Goal: Transaction & Acquisition: Purchase product/service

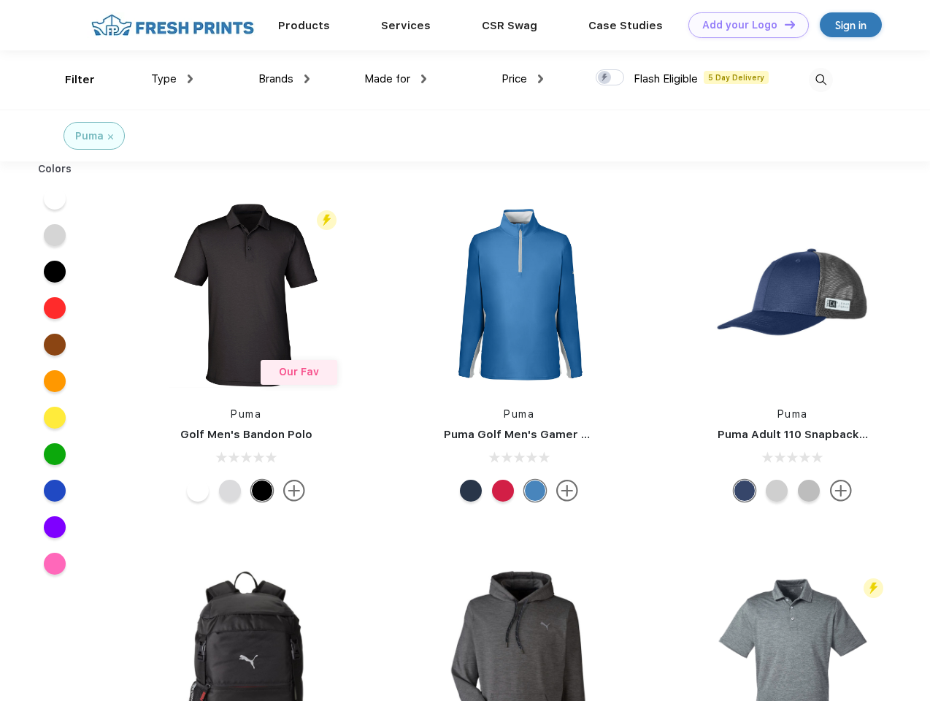
scroll to position [1, 0]
click at [743, 25] on link "Add your Logo Design Tool" at bounding box center [748, 25] width 120 height 26
click at [0, 0] on div "Design Tool" at bounding box center [0, 0] width 0 height 0
click at [783, 24] on link "Add your Logo Design Tool" at bounding box center [748, 25] width 120 height 26
click at [70, 80] on div "Filter" at bounding box center [80, 80] width 30 height 17
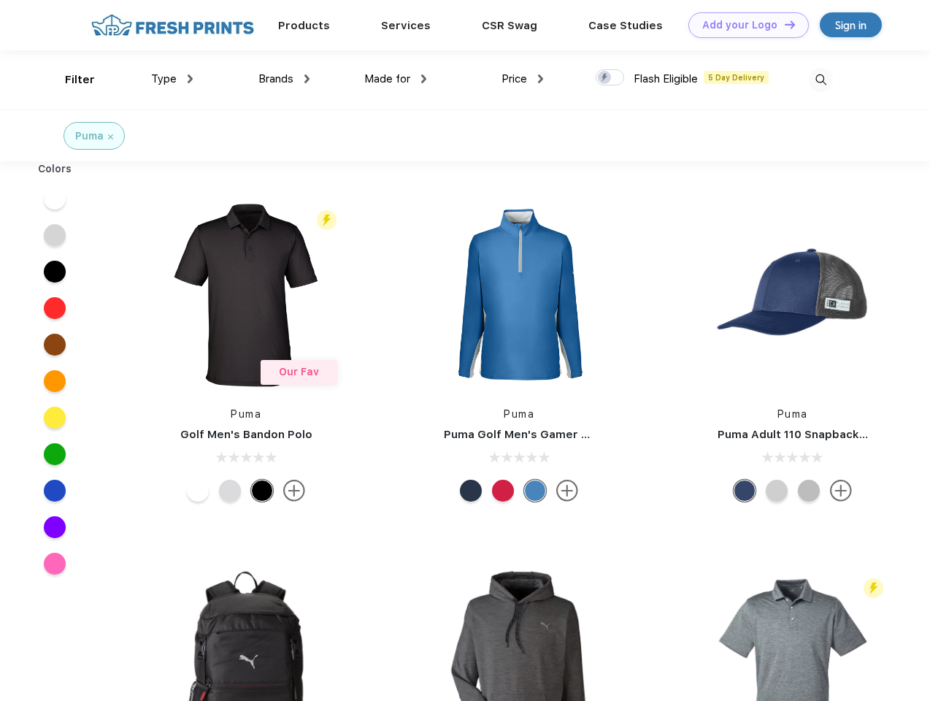
click at [172, 79] on span "Type" at bounding box center [164, 78] width 26 height 13
click at [284, 79] on span "Brands" at bounding box center [275, 78] width 35 height 13
click at [396, 79] on span "Made for" at bounding box center [387, 78] width 46 height 13
click at [523, 79] on span "Price" at bounding box center [514, 78] width 26 height 13
click at [610, 78] on div at bounding box center [610, 77] width 28 height 16
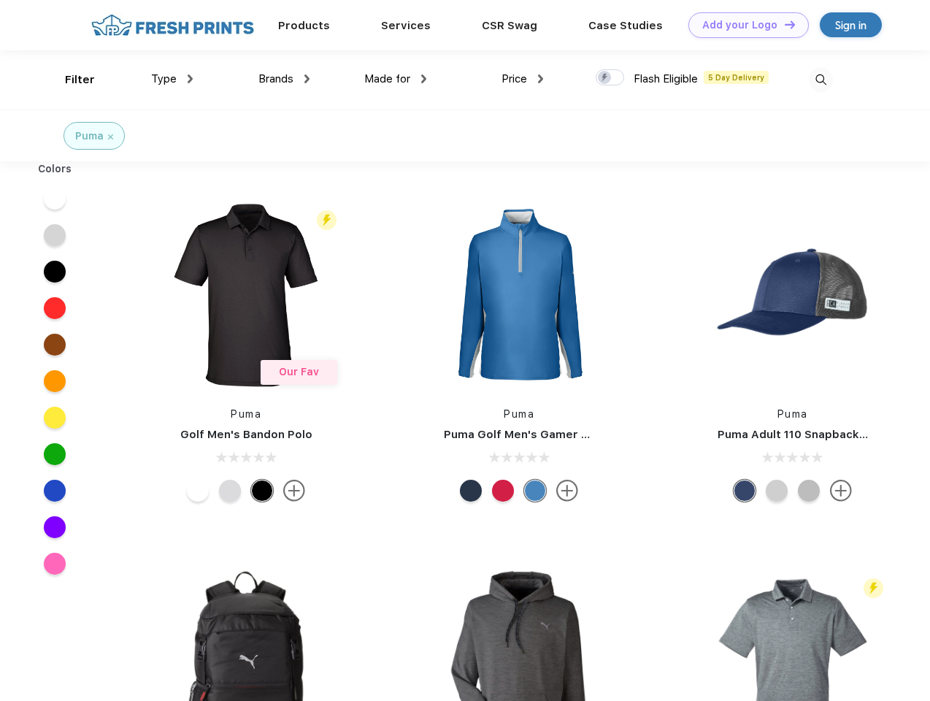
click at [605, 78] on input "checkbox" at bounding box center [600, 73] width 9 height 9
click at [820, 80] on img at bounding box center [821, 80] width 24 height 24
